Goal: Find specific page/section: Find specific page/section

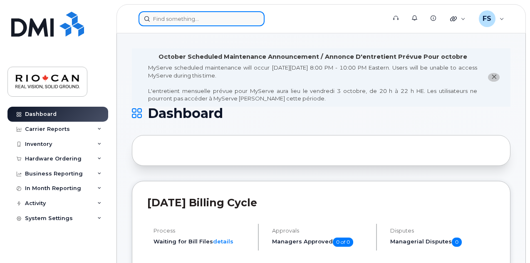
click at [194, 21] on input at bounding box center [202, 18] width 126 height 15
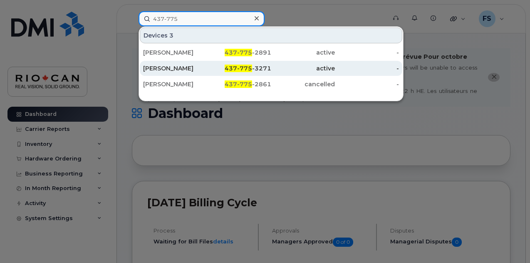
type input "437-775"
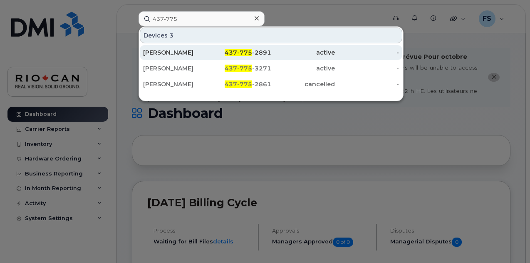
drag, startPoint x: 233, startPoint y: 65, endPoint x: 263, endPoint y: 51, distance: 32.6
click at [233, 65] on span "437-775" at bounding box center [238, 68] width 27 height 7
